Goal: Transaction & Acquisition: Download file/media

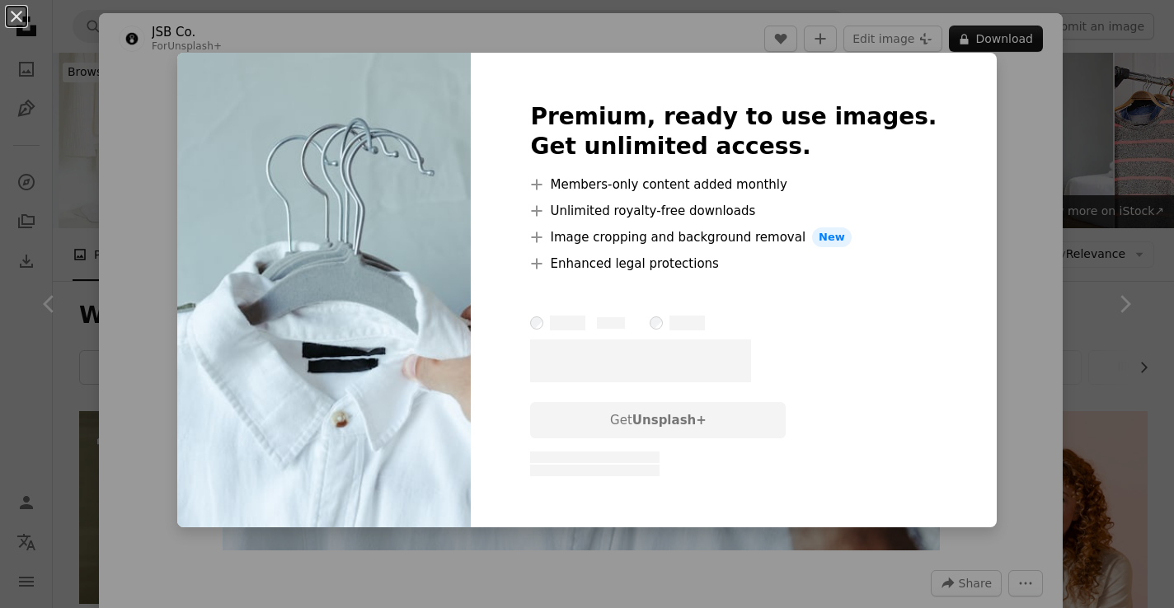
scroll to position [1529, 0]
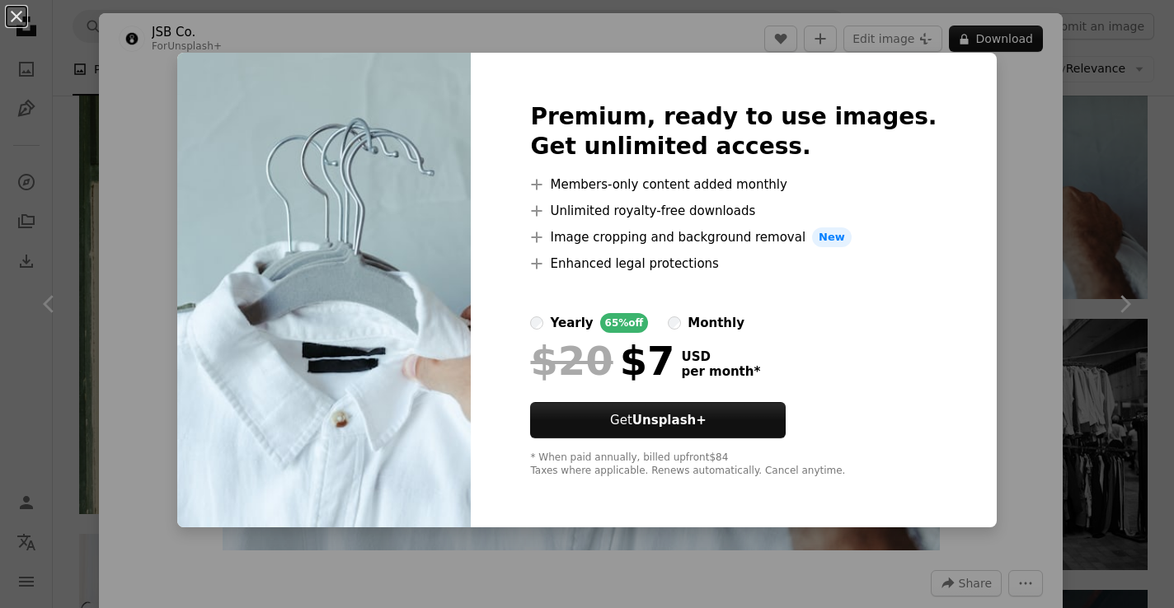
click at [1018, 316] on div "An X shape Premium, ready to use images. Get unlimited access. A plus sign Memb…" at bounding box center [587, 304] width 1174 height 608
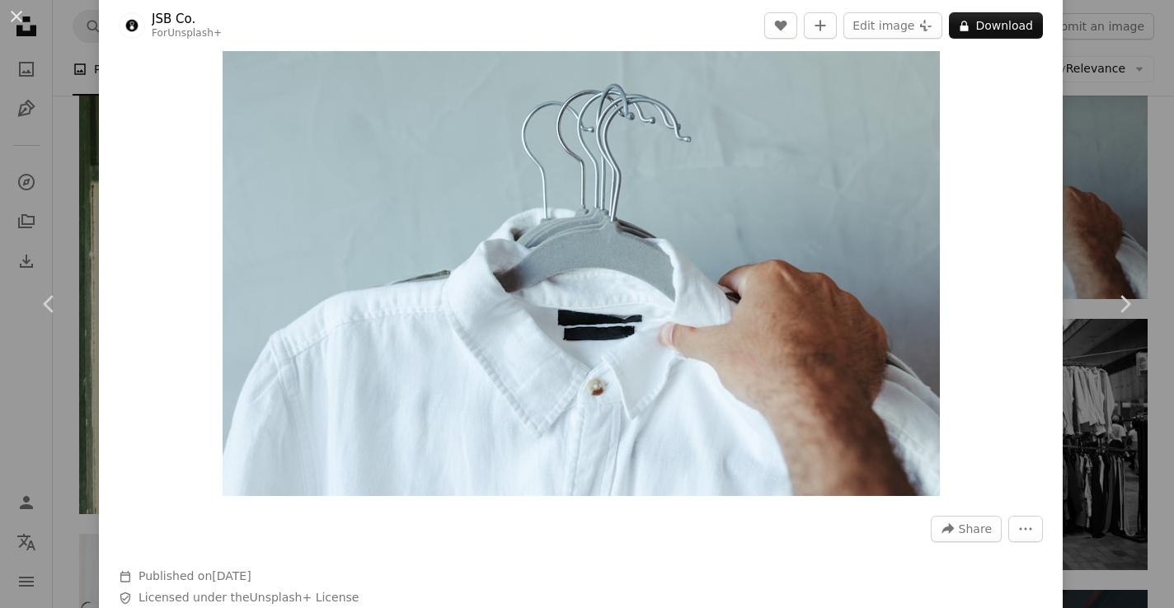
scroll to position [96, 0]
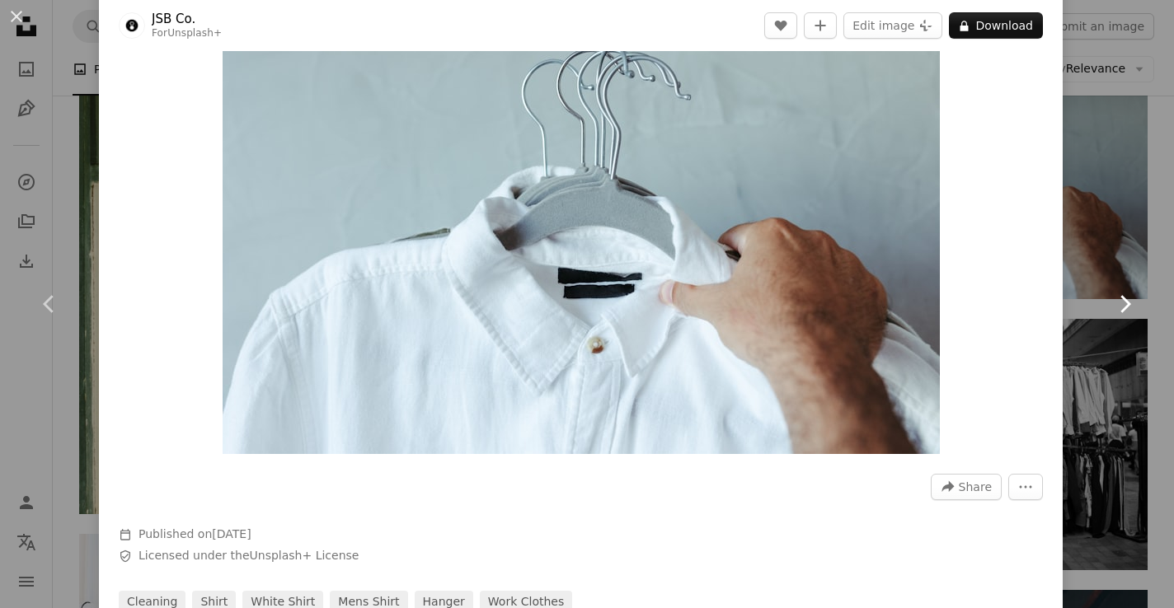
click at [1116, 295] on icon "Chevron right" at bounding box center [1124, 304] width 26 height 26
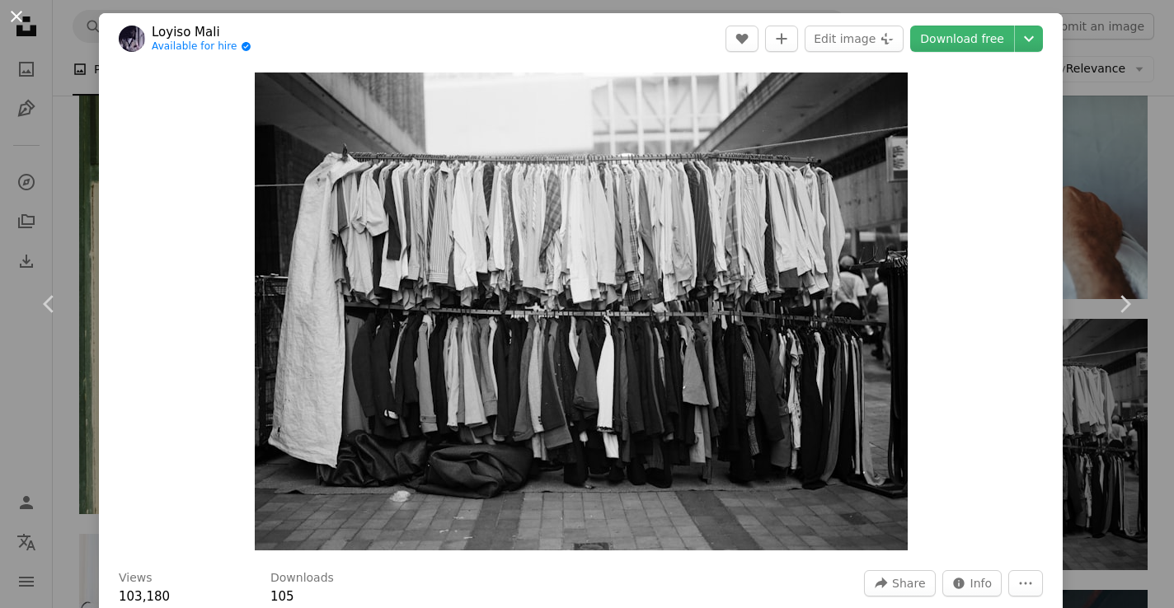
click at [8, 14] on button "An X shape" at bounding box center [17, 17] width 20 height 20
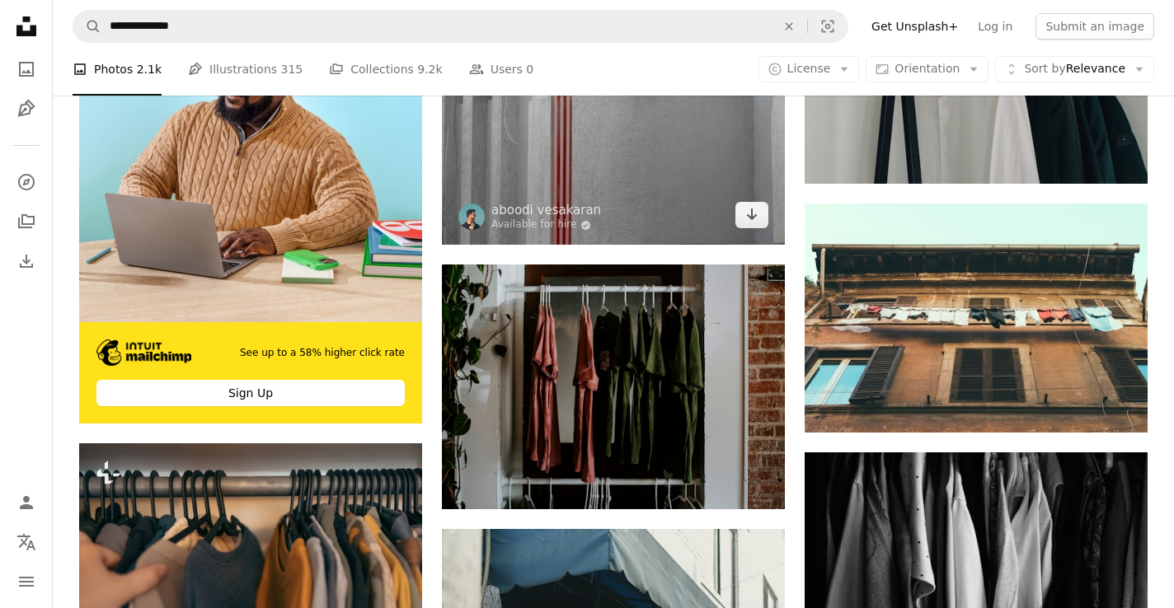
scroll to position [3341, 0]
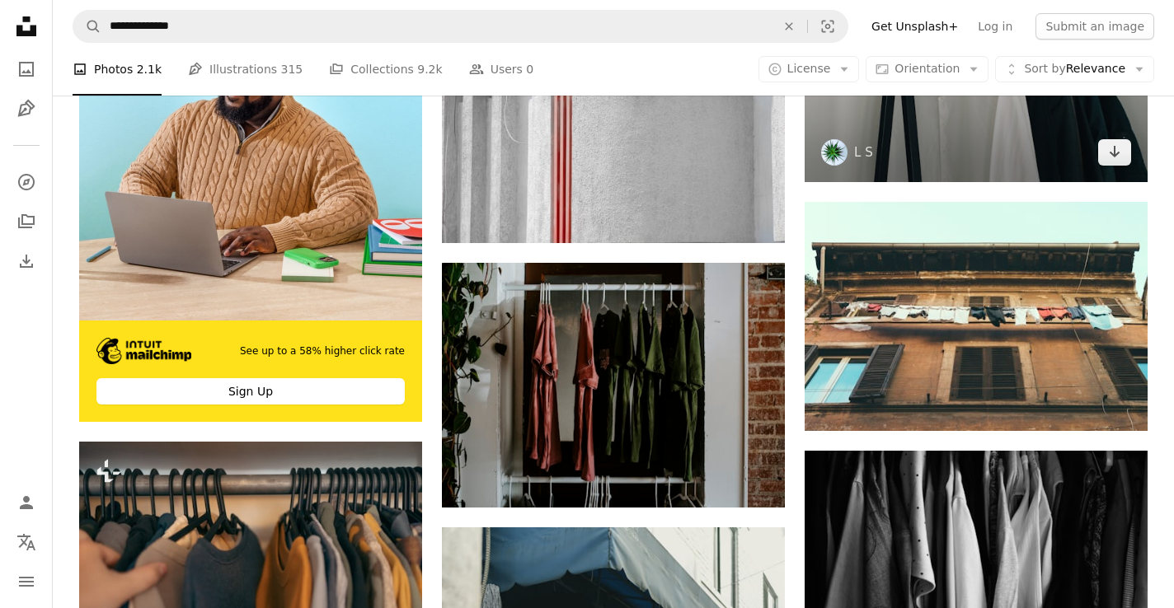
click at [932, 123] on img at bounding box center [976, 68] width 343 height 228
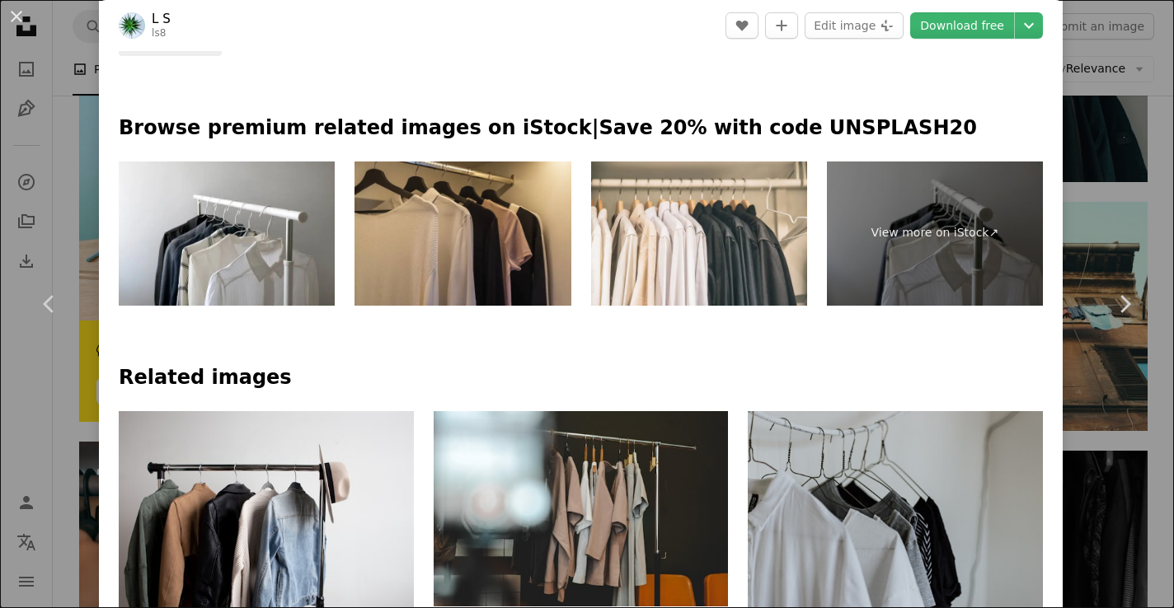
scroll to position [1083, 0]
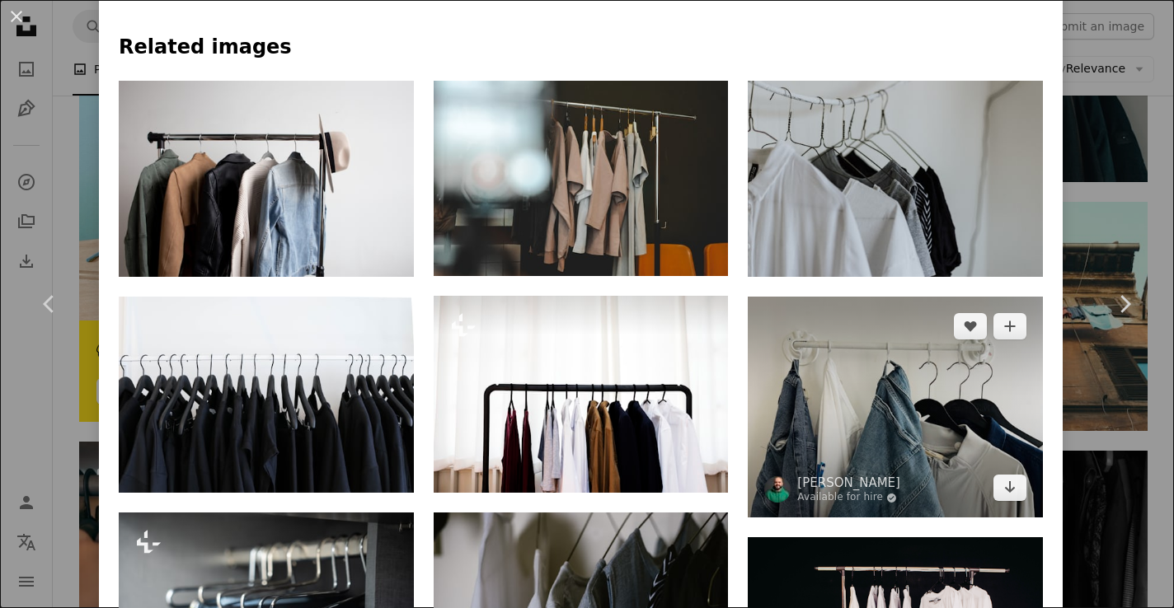
click at [967, 439] on img at bounding box center [895, 407] width 295 height 221
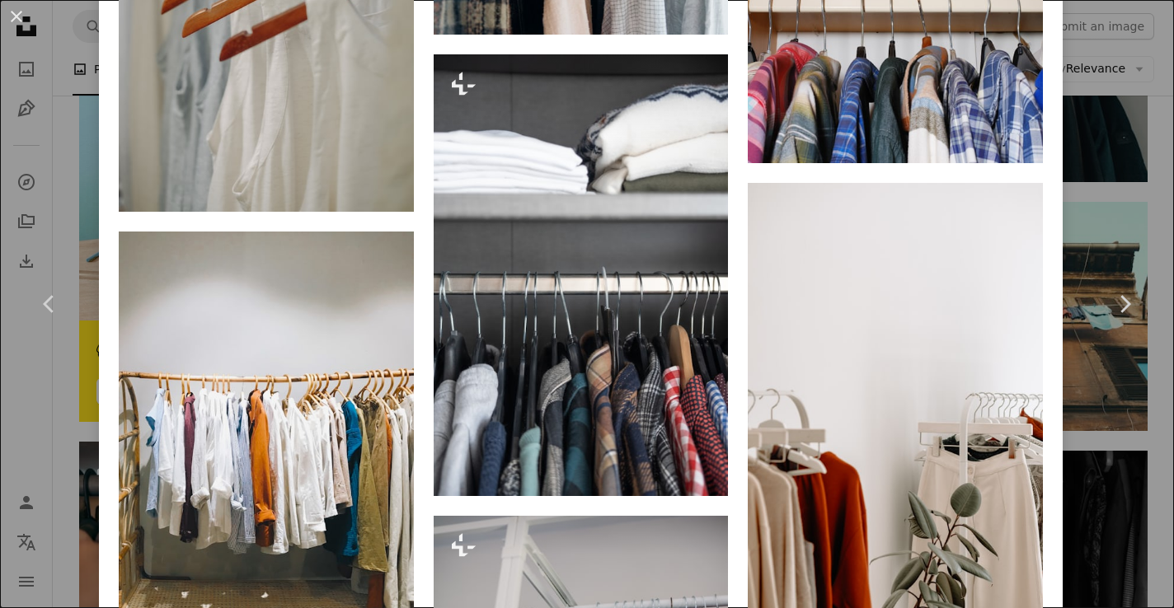
scroll to position [6790, 0]
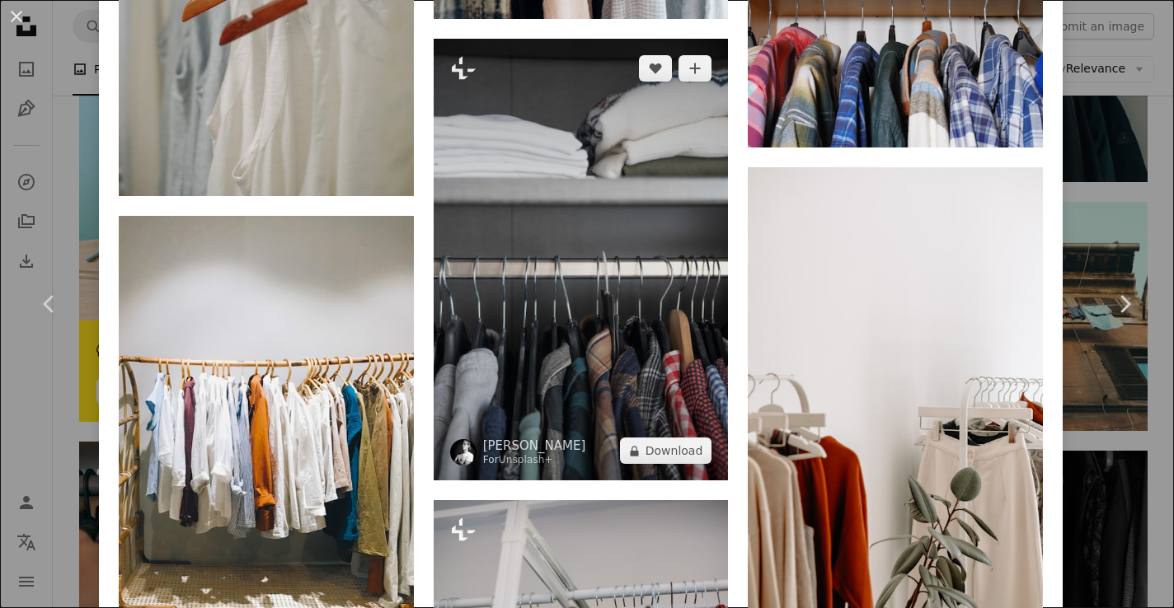
click at [673, 378] on img at bounding box center [581, 260] width 295 height 443
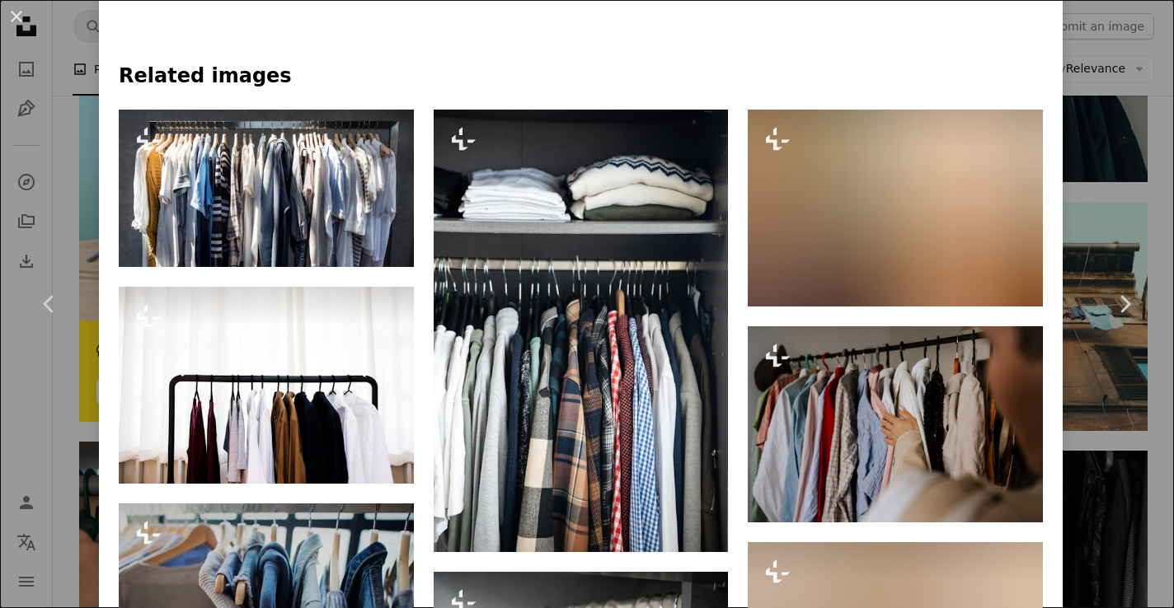
scroll to position [1197, 0]
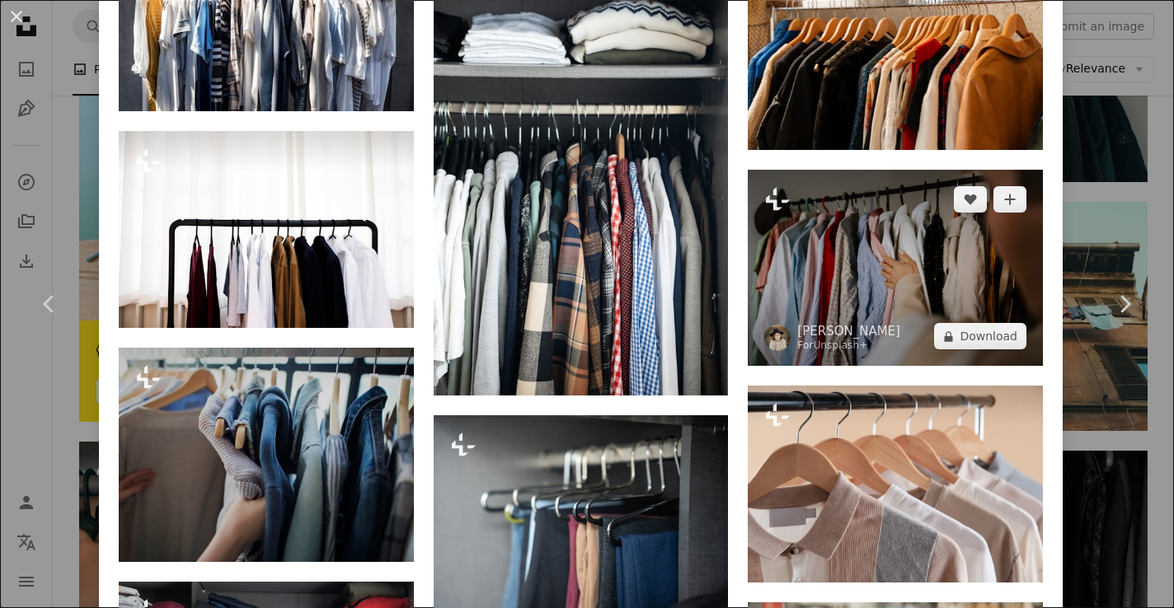
click at [841, 248] on img at bounding box center [895, 268] width 295 height 196
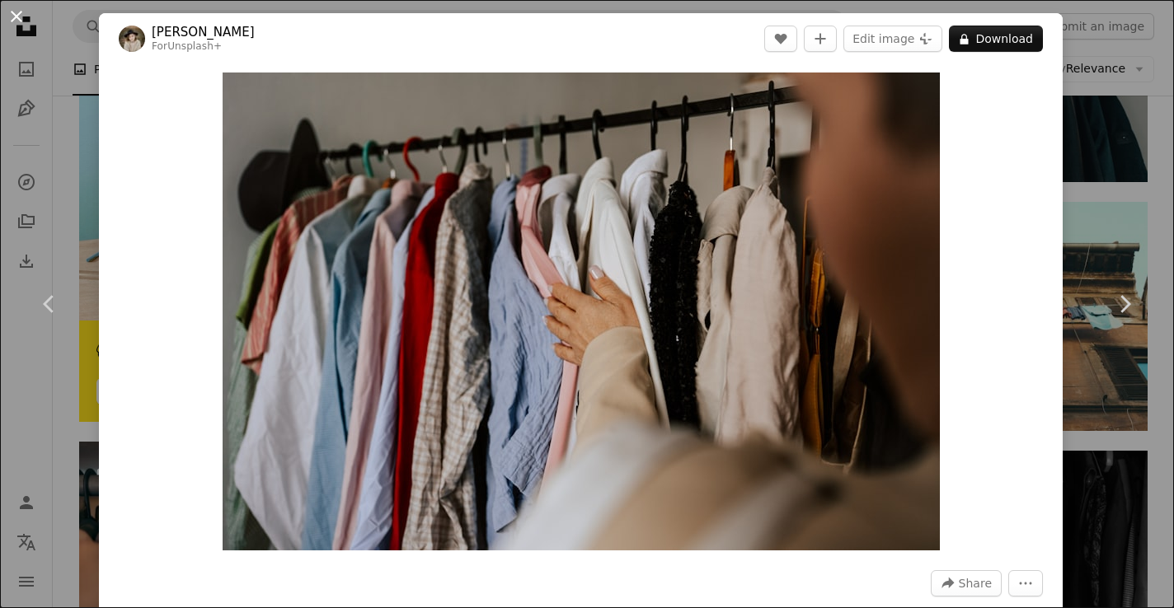
click at [13, 25] on button "An X shape" at bounding box center [17, 17] width 20 height 20
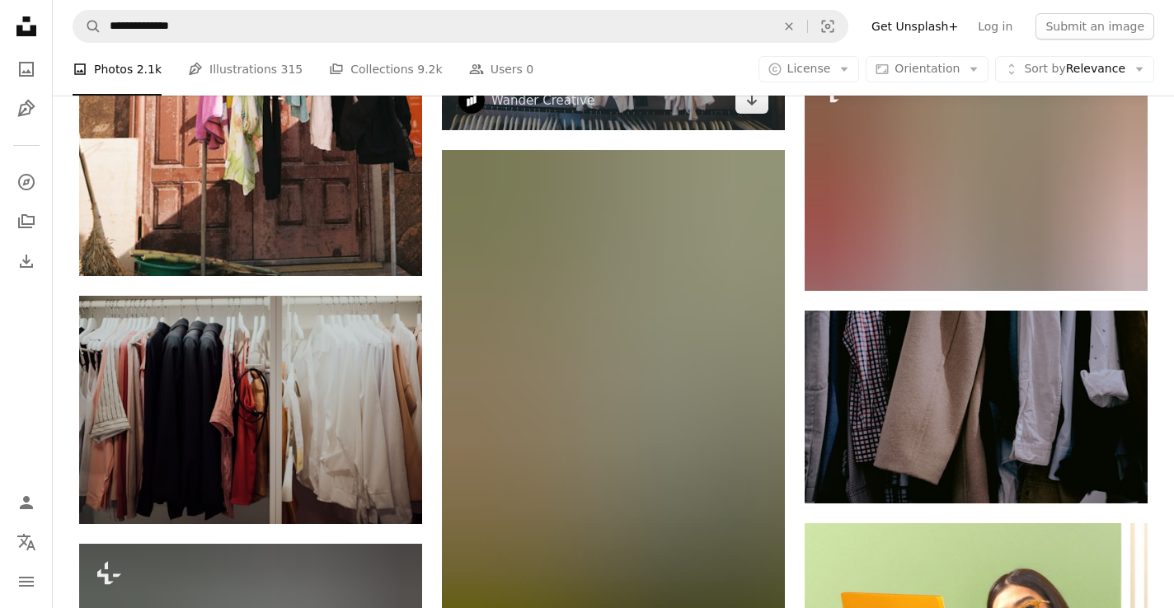
scroll to position [5013, 0]
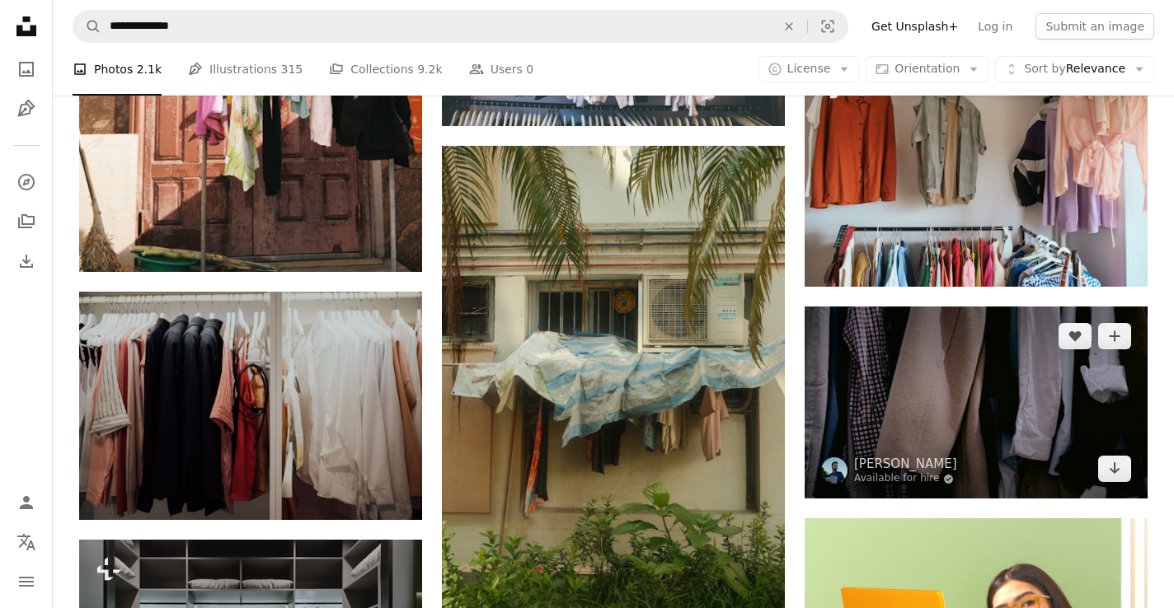
click at [962, 386] on img at bounding box center [976, 403] width 343 height 193
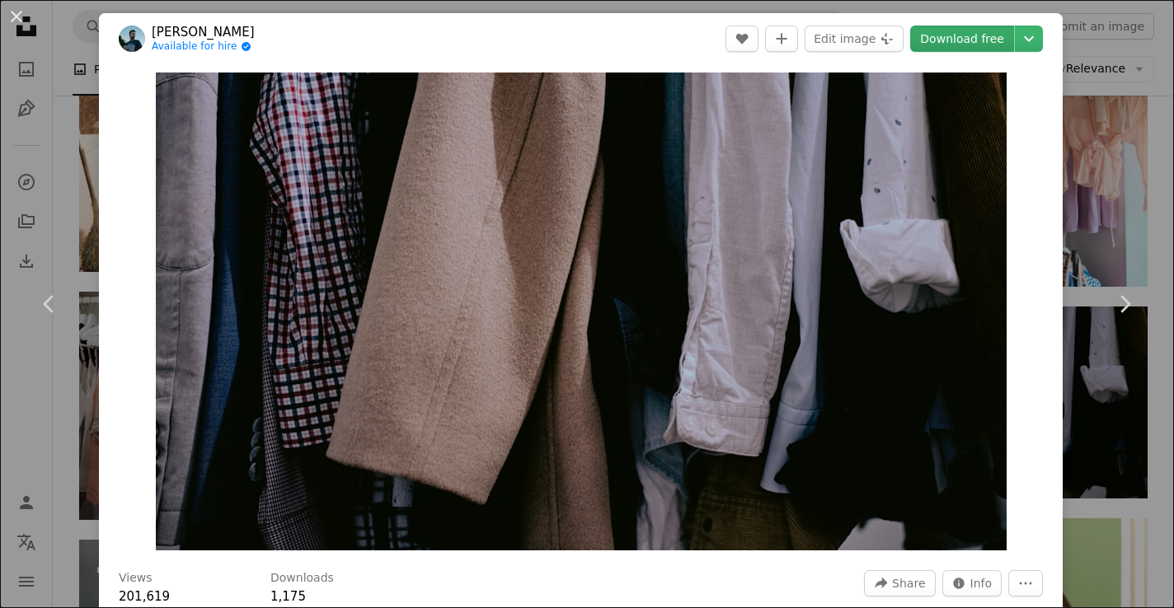
click at [990, 38] on link "Download free" at bounding box center [962, 39] width 104 height 26
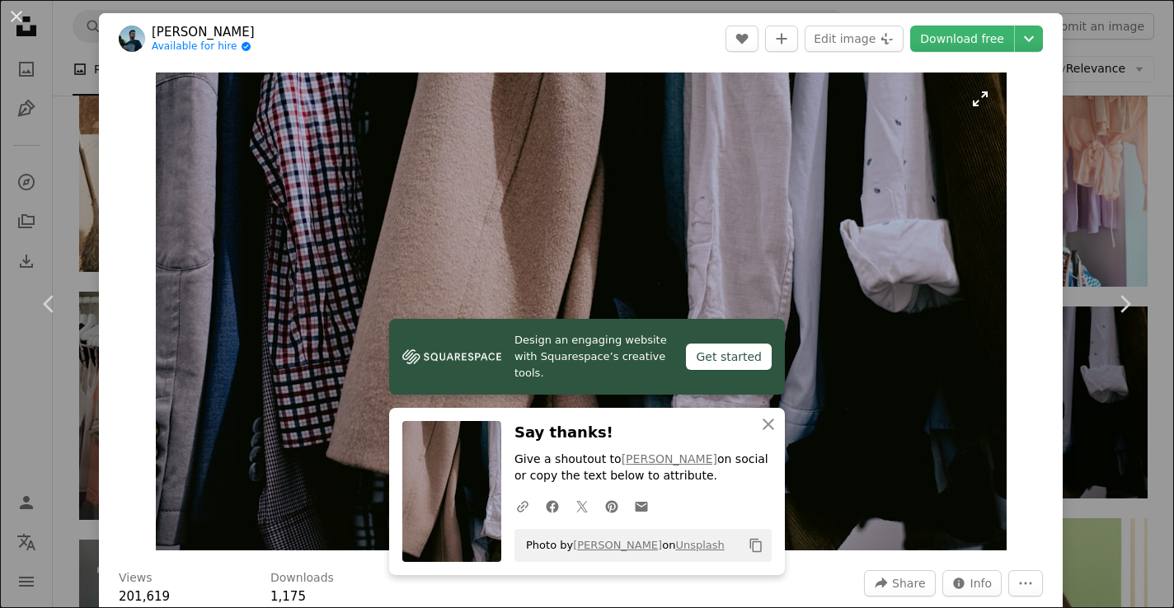
click at [829, 471] on img "Zoom in on this image" at bounding box center [581, 312] width 851 height 478
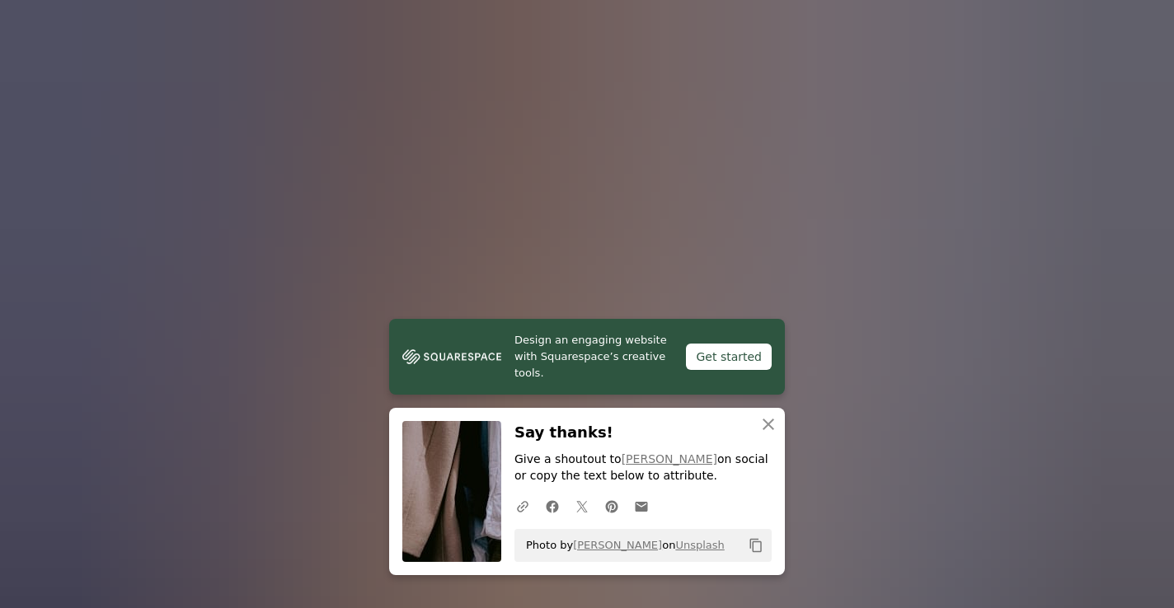
scroll to position [26, 0]
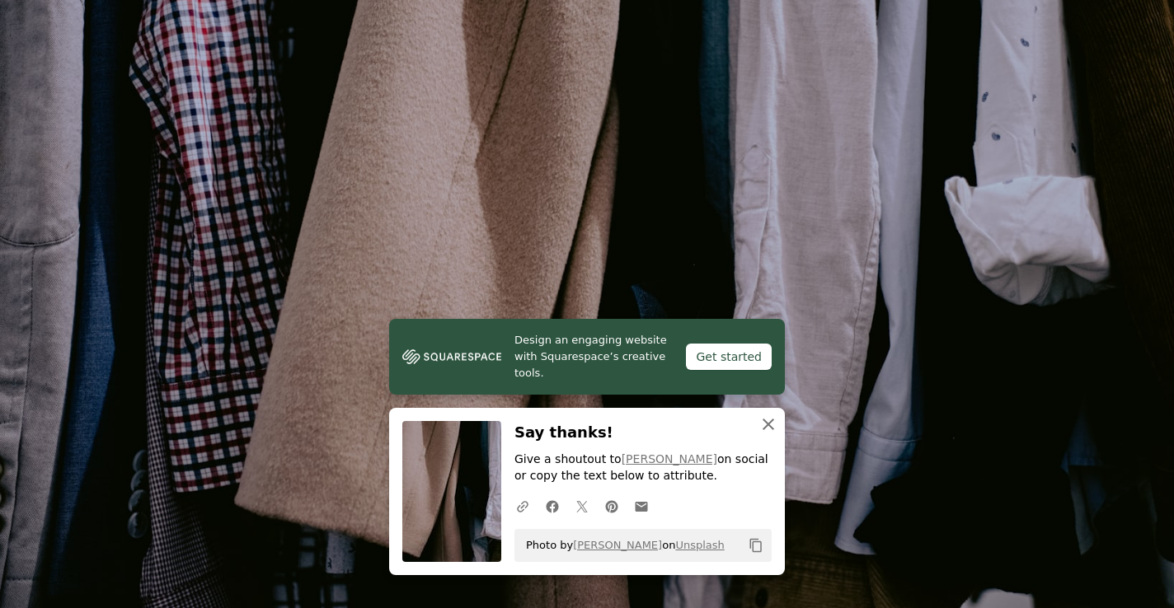
click at [769, 431] on icon "An X shape" at bounding box center [768, 425] width 20 height 20
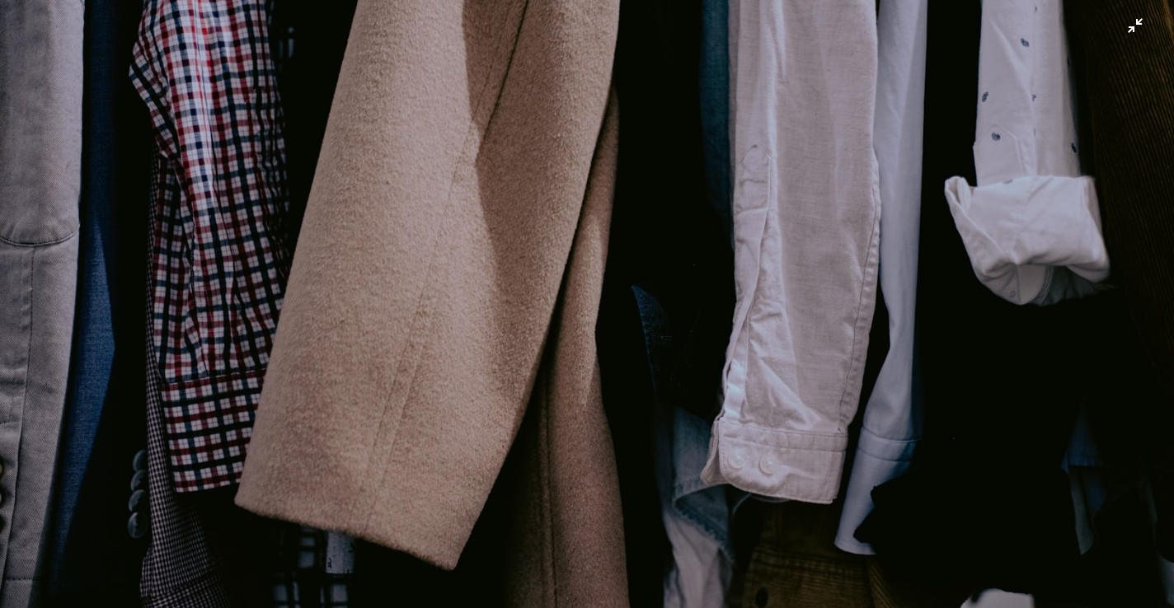
click at [1136, 26] on img "Zoom out on this image" at bounding box center [587, 303] width 1176 height 661
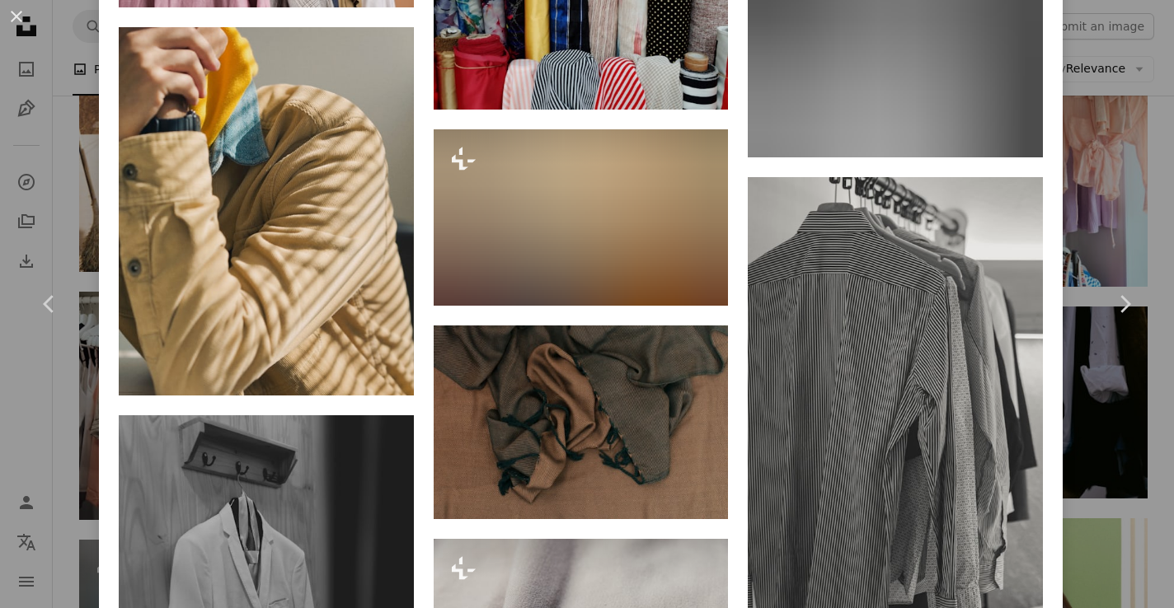
scroll to position [9878, 0]
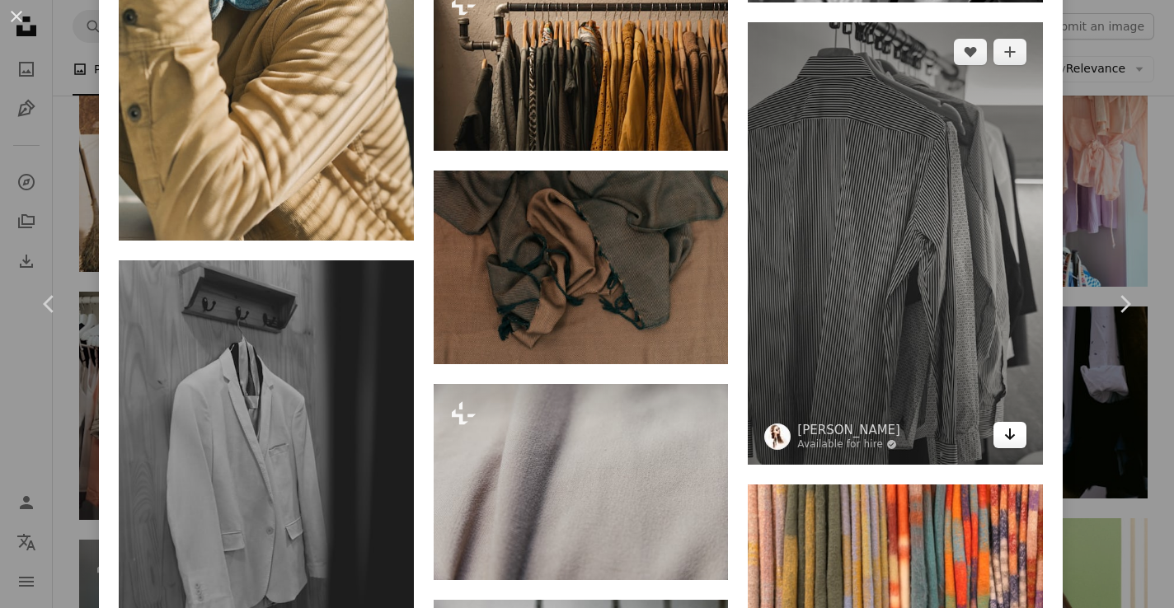
click at [1016, 440] on icon "Download" at bounding box center [1010, 435] width 11 height 12
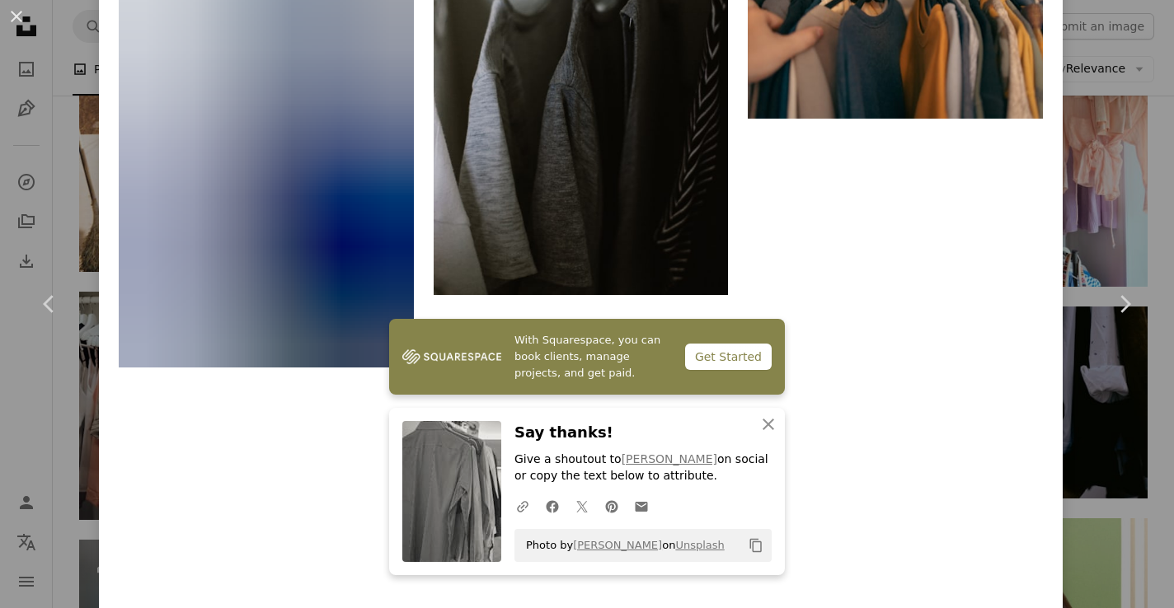
scroll to position [10672, 0]
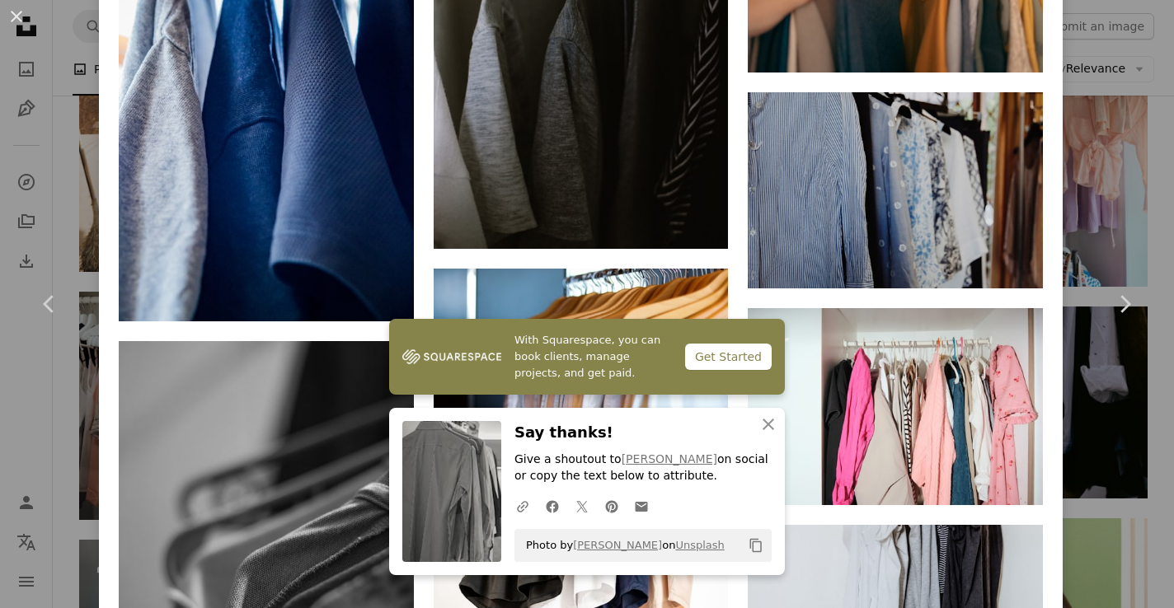
click at [765, 426] on icon "button" at bounding box center [769, 425] width 12 height 12
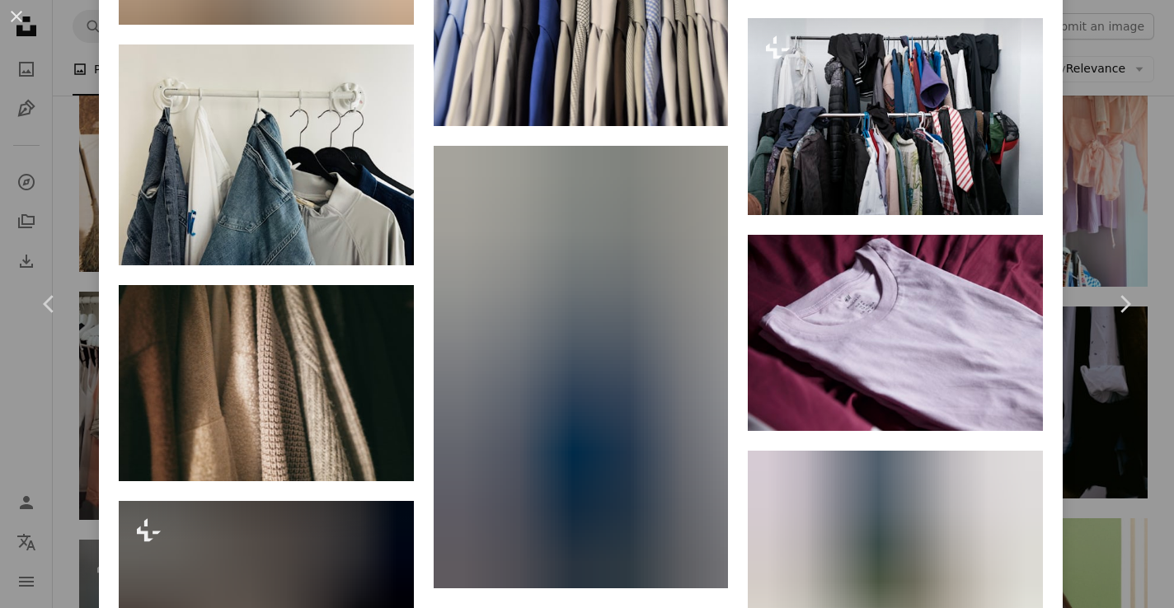
scroll to position [12593, 0]
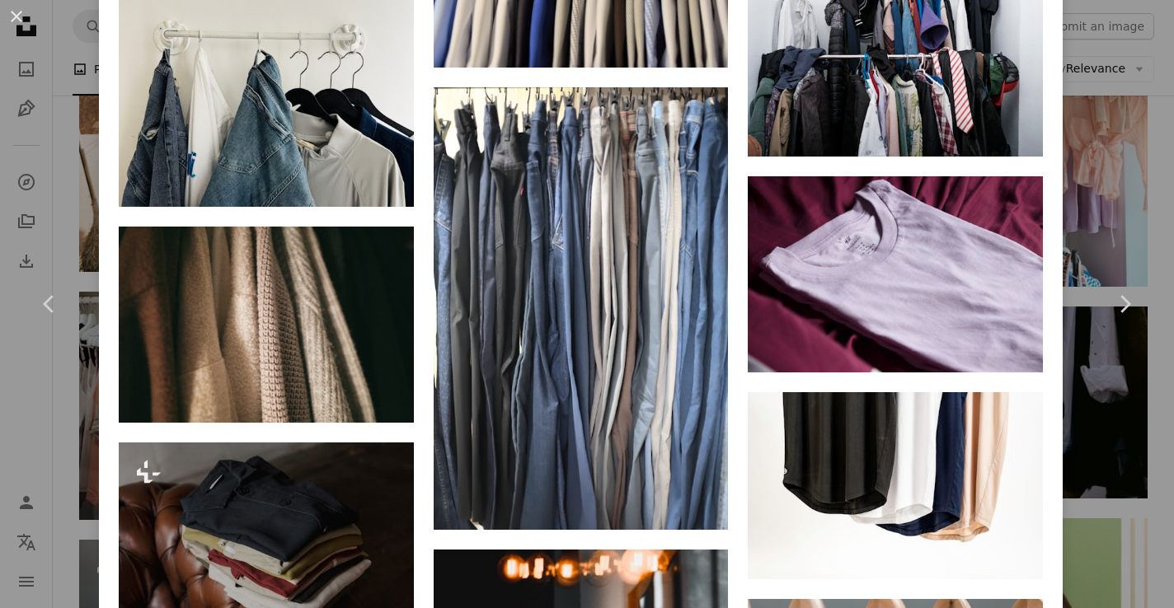
click at [1157, 54] on div "An X shape Chevron left Chevron right [PERSON_NAME] Available for hire A checkm…" at bounding box center [587, 304] width 1174 height 608
